Goal: Task Accomplishment & Management: Use online tool/utility

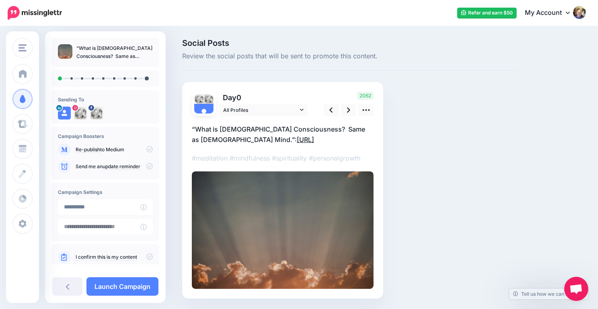
click at [297, 140] on link "https://lttr.ai/AiFuk" at bounding box center [305, 139] width 17 height 8
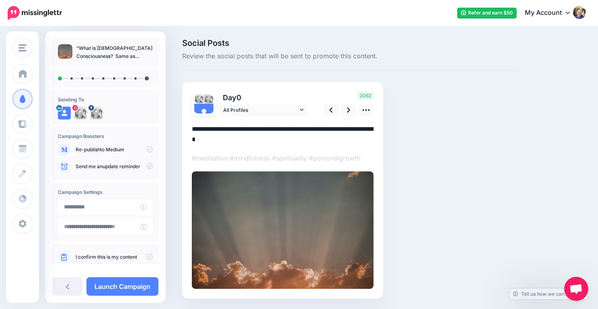
click at [257, 140] on textarea "**********" at bounding box center [283, 134] width 182 height 21
click at [234, 139] on textarea "**********" at bounding box center [283, 134] width 182 height 21
drag, startPoint x: 249, startPoint y: 138, endPoint x: 188, endPoint y: 142, distance: 61.2
click at [188, 142] on div "Day 0 All Profiles" at bounding box center [282, 190] width 201 height 216
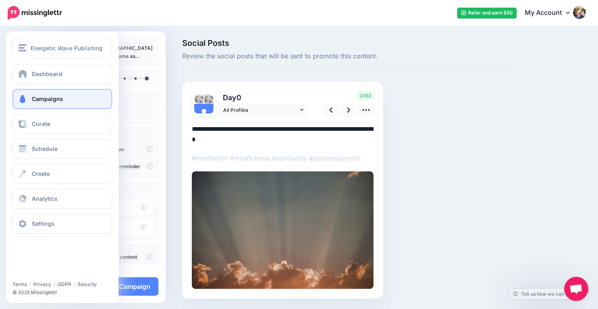
click at [80, 104] on link "Campaigns" at bounding box center [62, 99] width 100 height 20
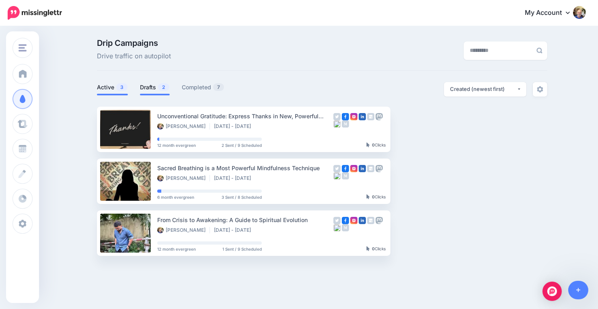
click at [148, 88] on link "Drafts 2" at bounding box center [155, 87] width 30 height 10
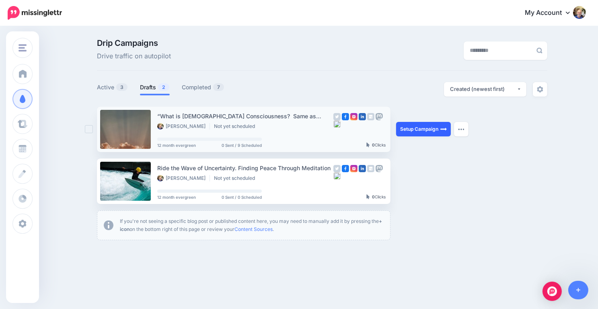
click at [421, 126] on link "Setup Campaign" at bounding box center [423, 129] width 55 height 14
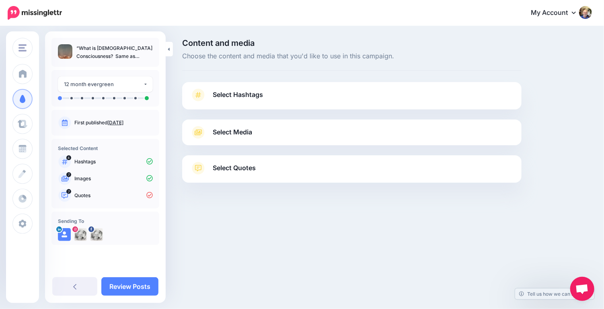
click at [254, 96] on span "Select Hashtags" at bounding box center [238, 94] width 50 height 11
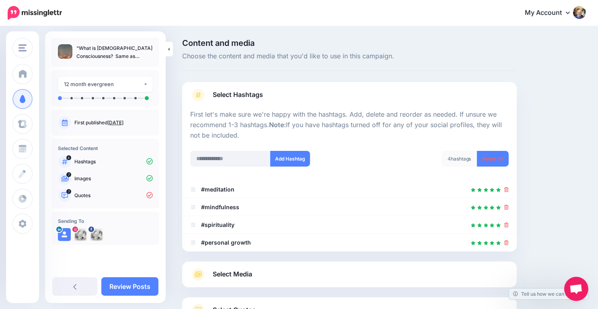
click at [175, 133] on div "Content and media Choose the content and media that you'd like to use in this c…" at bounding box center [299, 202] width 598 height 350
click at [229, 266] on div "Select Media Next, let's make sure we have the best media for this campaign. De…" at bounding box center [349, 274] width 334 height 26
click at [233, 272] on span "Select Media" at bounding box center [232, 273] width 39 height 11
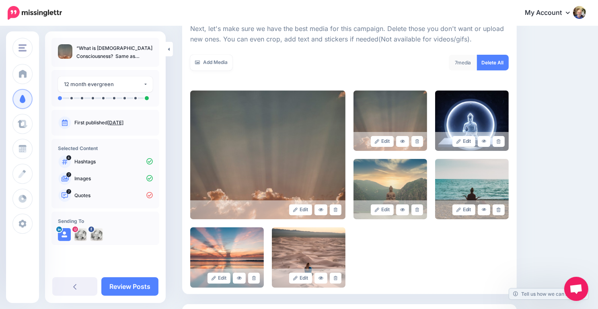
scroll to position [193, 0]
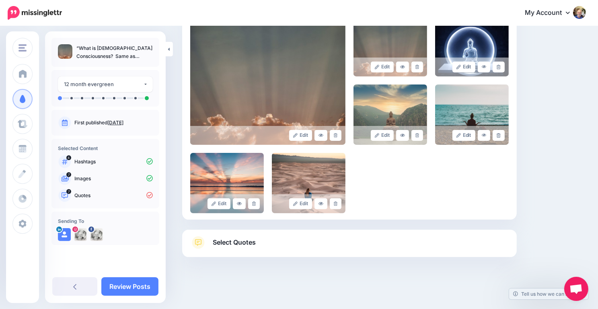
click at [241, 246] on span "Select Quotes" at bounding box center [234, 242] width 43 height 11
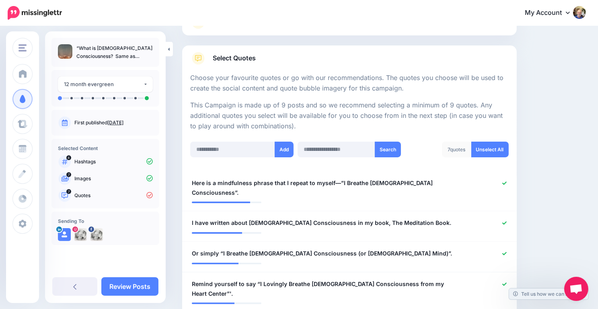
scroll to position [109, 0]
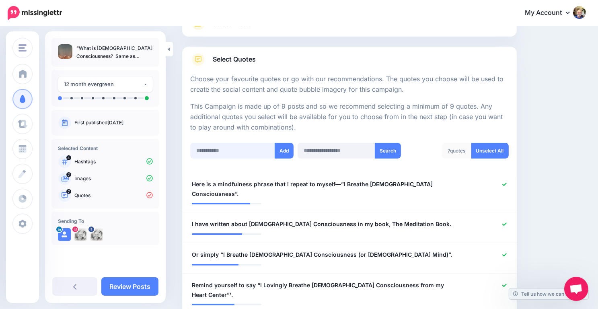
click at [199, 152] on input "text" at bounding box center [232, 151] width 85 height 16
click at [203, 151] on input "text" at bounding box center [232, 151] width 85 height 16
type input "**********"
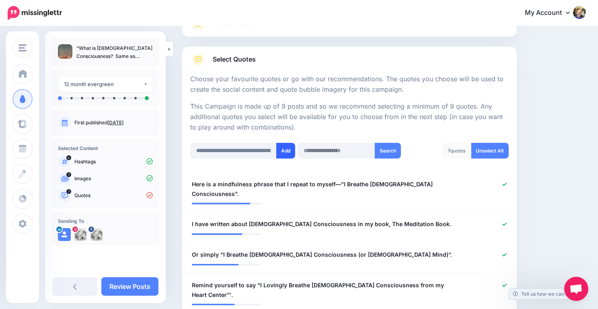
click at [287, 148] on button "Add" at bounding box center [285, 151] width 19 height 16
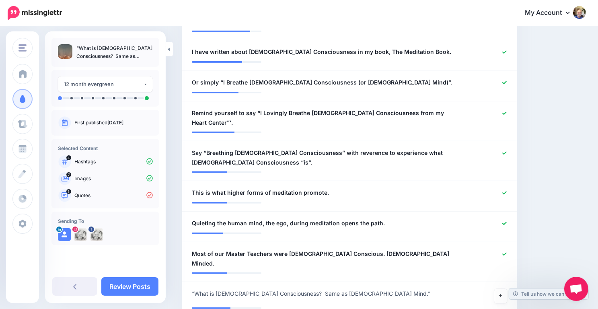
click at [287, 167] on div at bounding box center [349, 169] width 315 height 4
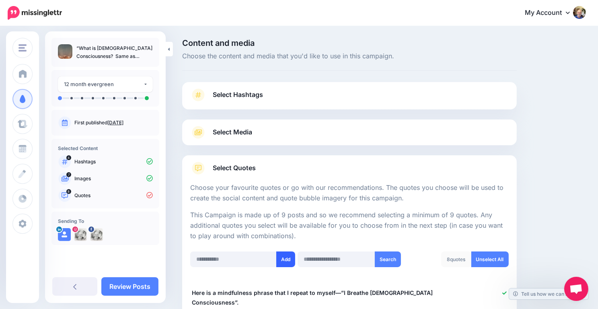
scroll to position [1, 0]
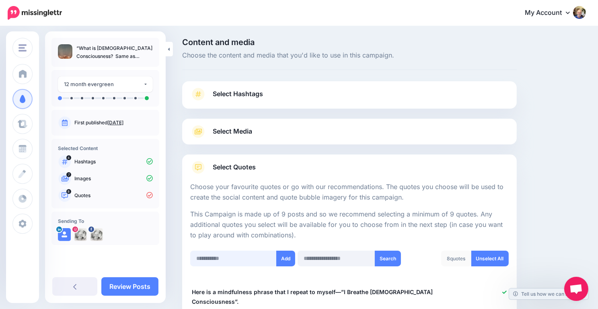
click at [209, 260] on input "text" at bounding box center [233, 258] width 86 height 16
type input "**********"
click at [286, 262] on button "Add" at bounding box center [285, 258] width 19 height 16
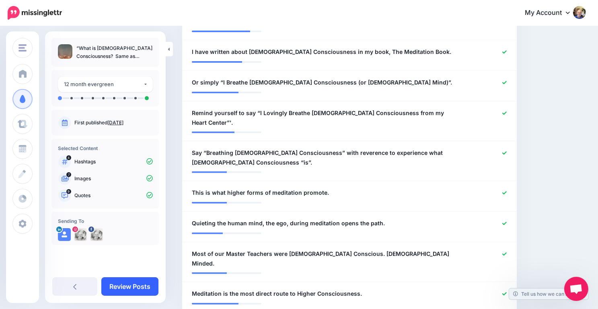
click at [142, 285] on link "Review Posts" at bounding box center [129, 286] width 57 height 18
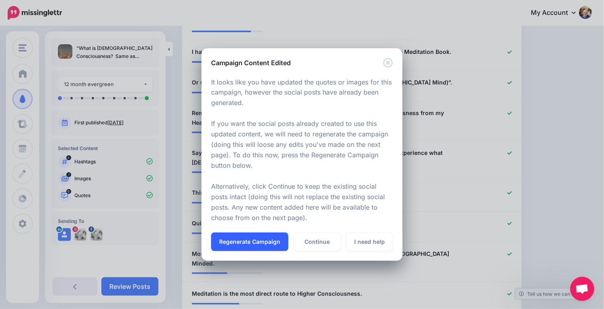
click at [259, 244] on button "Regenerate Campaign" at bounding box center [249, 241] width 77 height 18
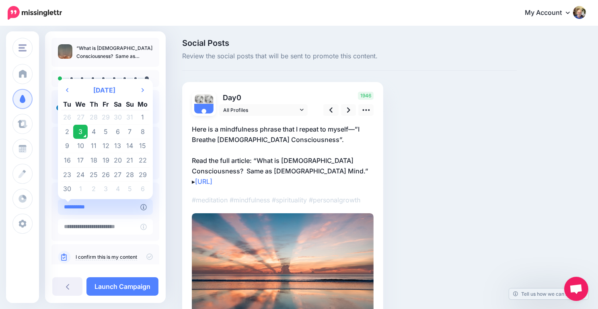
click at [96, 210] on input "**********" at bounding box center [99, 207] width 82 height 16
click at [94, 131] on td "4" at bounding box center [94, 132] width 12 height 14
type input "**********"
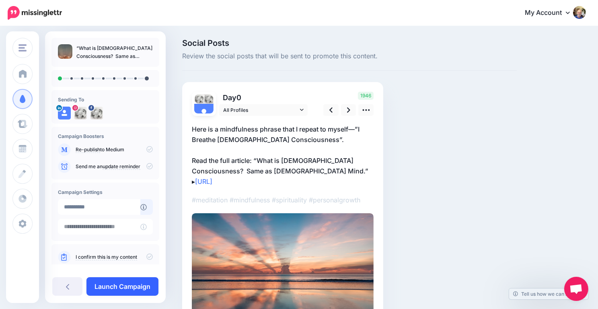
click at [119, 283] on link "Launch Campaign" at bounding box center [122, 286] width 72 height 18
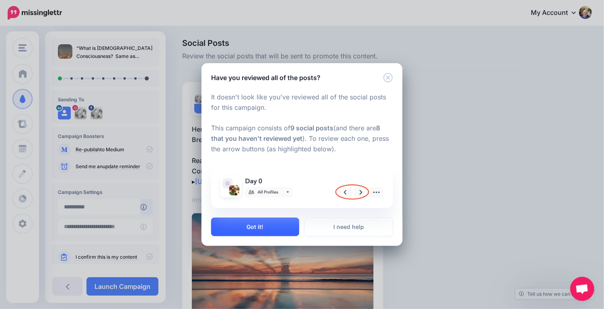
click at [258, 223] on button "Got it!" at bounding box center [255, 226] width 88 height 18
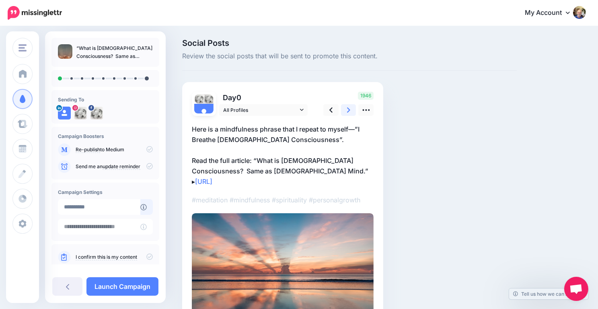
click at [350, 110] on icon at bounding box center [348, 110] width 3 height 8
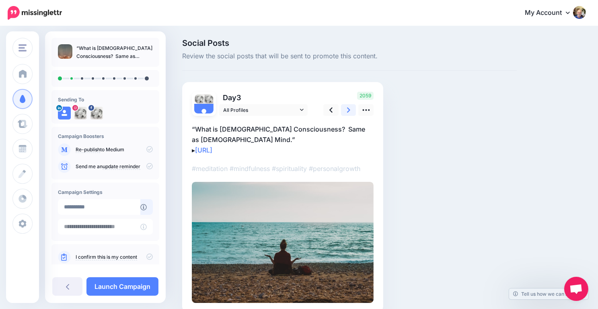
click at [350, 110] on icon at bounding box center [348, 110] width 3 height 8
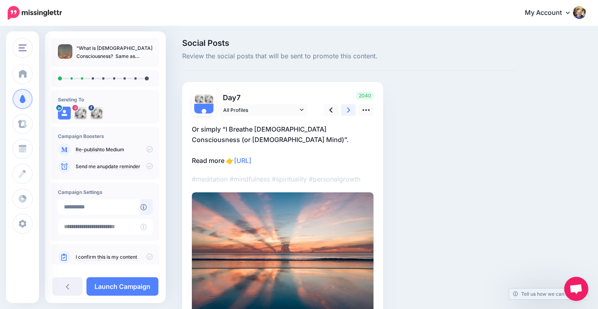
click at [350, 110] on icon at bounding box center [348, 110] width 3 height 8
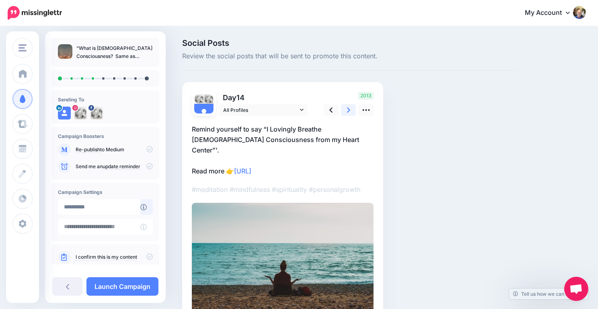
click at [350, 110] on icon at bounding box center [348, 110] width 3 height 8
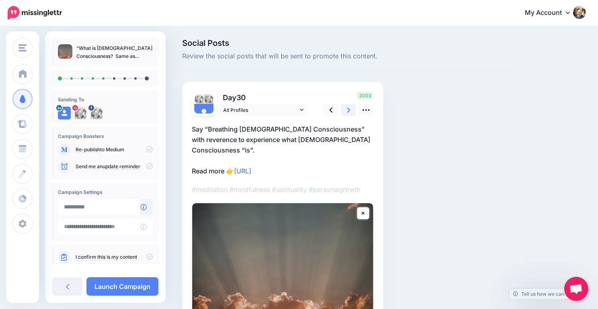
click at [348, 109] on icon at bounding box center [348, 109] width 3 height 5
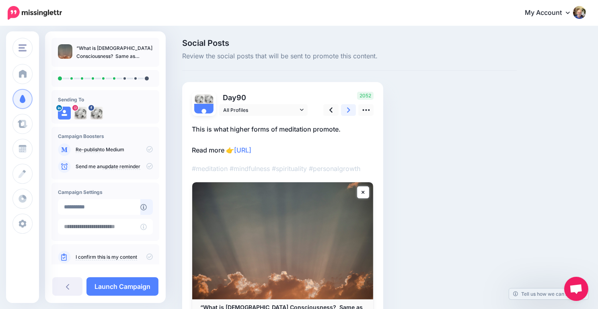
click at [348, 109] on icon at bounding box center [348, 109] width 3 height 5
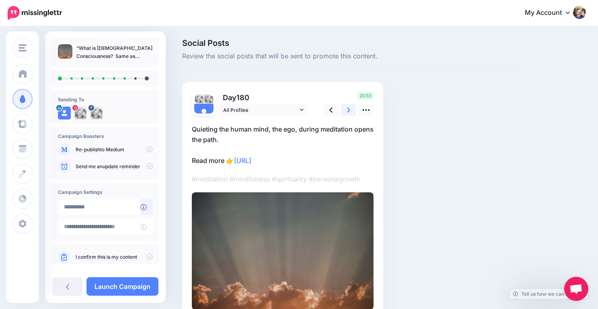
click at [348, 109] on icon at bounding box center [348, 109] width 3 height 5
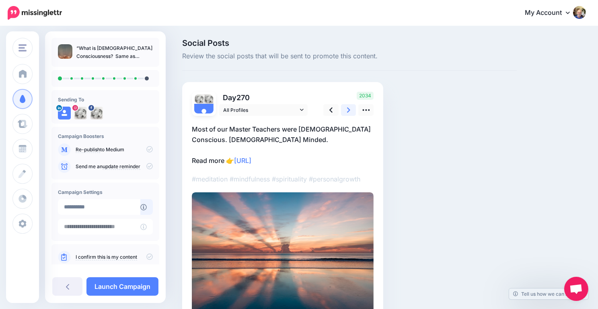
click at [348, 109] on icon at bounding box center [348, 109] width 3 height 5
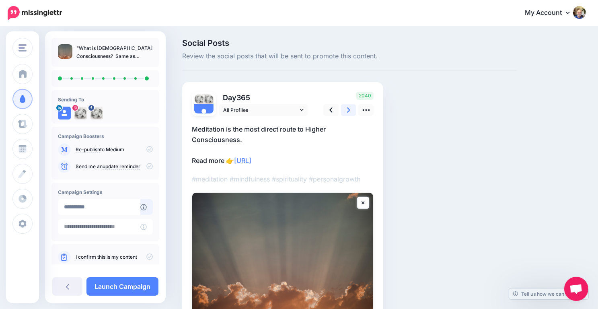
click at [348, 109] on icon at bounding box center [348, 109] width 3 height 5
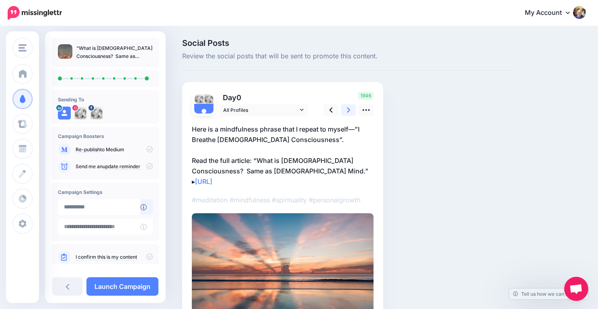
click at [348, 109] on icon at bounding box center [348, 109] width 3 height 5
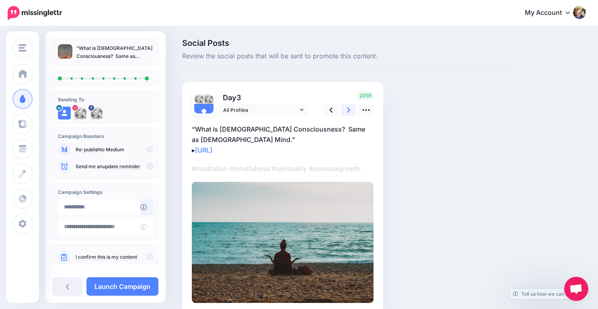
click at [348, 109] on icon at bounding box center [348, 109] width 3 height 5
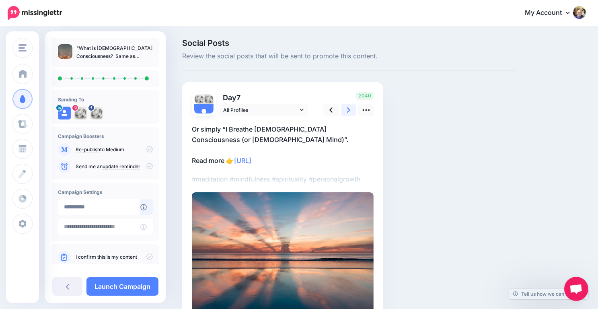
click at [348, 109] on icon at bounding box center [348, 109] width 3 height 5
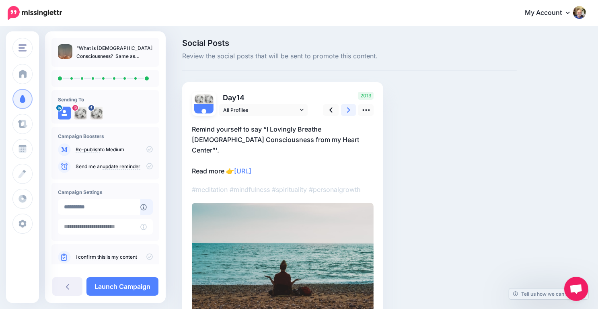
click at [348, 109] on icon at bounding box center [348, 109] width 3 height 5
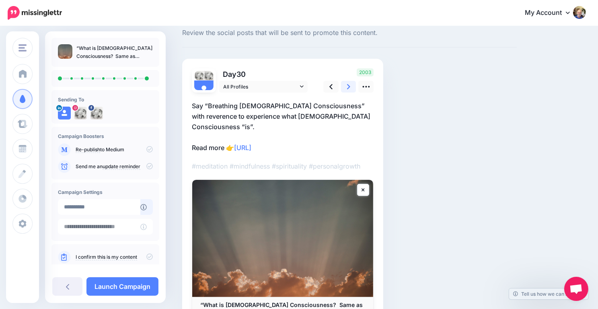
scroll to position [24, 0]
click at [136, 278] on link "Launch Campaign" at bounding box center [122, 286] width 72 height 18
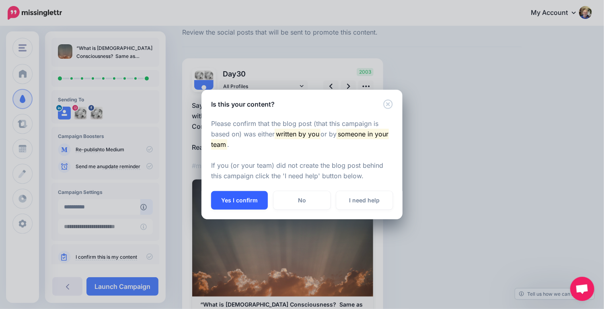
click at [236, 199] on button "Yes I confirm" at bounding box center [239, 200] width 57 height 18
